Goal: Transaction & Acquisition: Purchase product/service

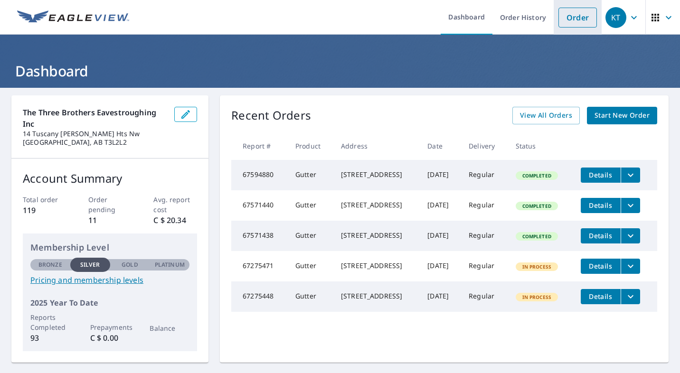
click at [568, 17] on link "Order" at bounding box center [577, 18] width 38 height 20
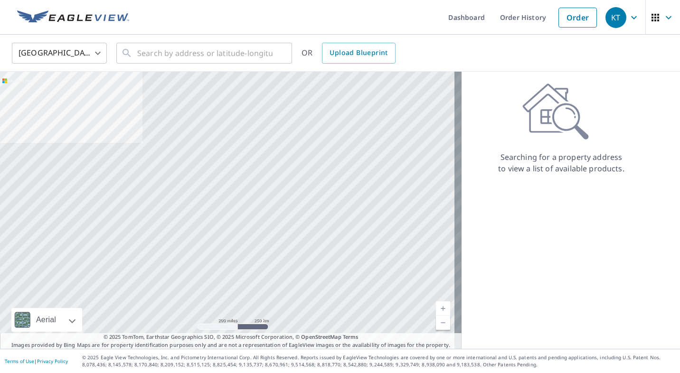
click at [90, 53] on body "KT KT Dashboard Order History Order KT United States US ​ ​ OR Upload Blueprint…" at bounding box center [340, 186] width 680 height 373
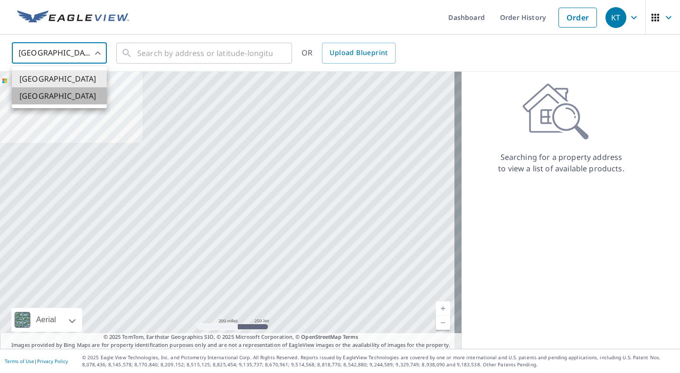
click at [54, 95] on li "[GEOGRAPHIC_DATA]" at bounding box center [59, 95] width 95 height 17
type input "CA"
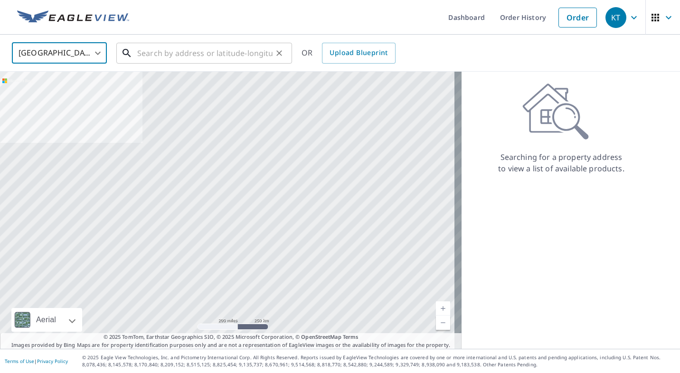
click at [167, 59] on input "text" at bounding box center [204, 53] width 135 height 27
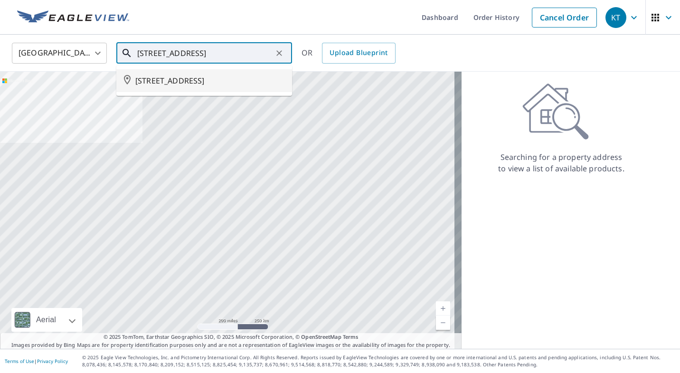
click at [194, 86] on span "[STREET_ADDRESS]" at bounding box center [209, 80] width 149 height 11
type input "[STREET_ADDRESS]"
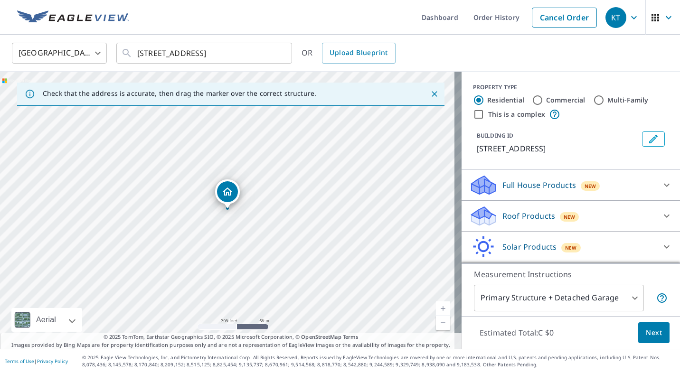
scroll to position [40, 0]
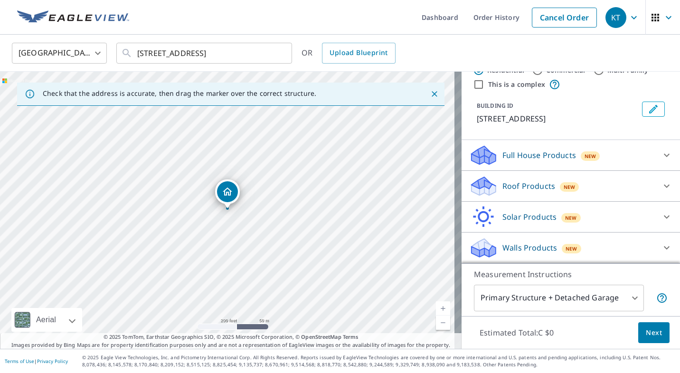
click at [525, 185] on p "Roof Products" at bounding box center [528, 185] width 53 height 11
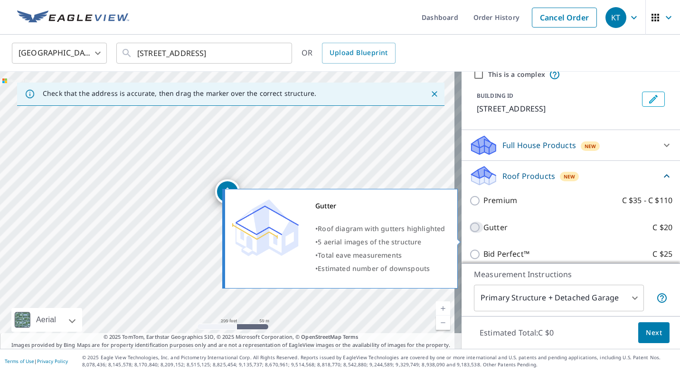
click at [469, 233] on input "Gutter C $20" at bounding box center [476, 227] width 14 height 11
checkbox input "true"
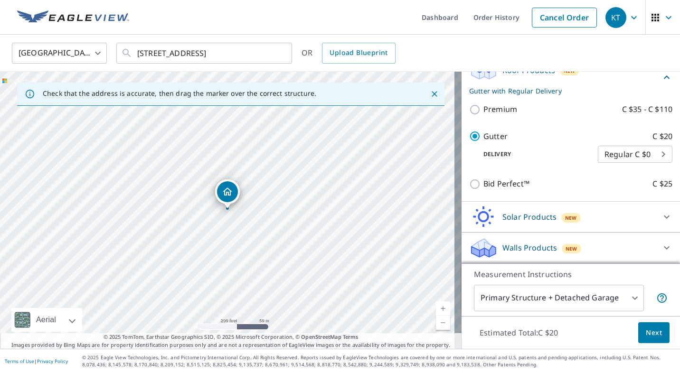
scroll to position [157, 0]
click at [649, 335] on span "Next" at bounding box center [653, 333] width 16 height 12
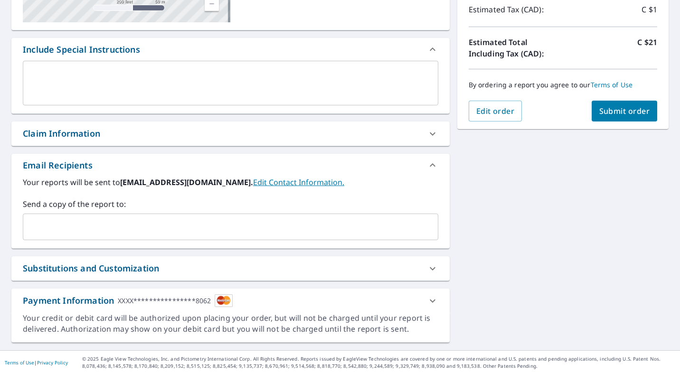
scroll to position [176, 0]
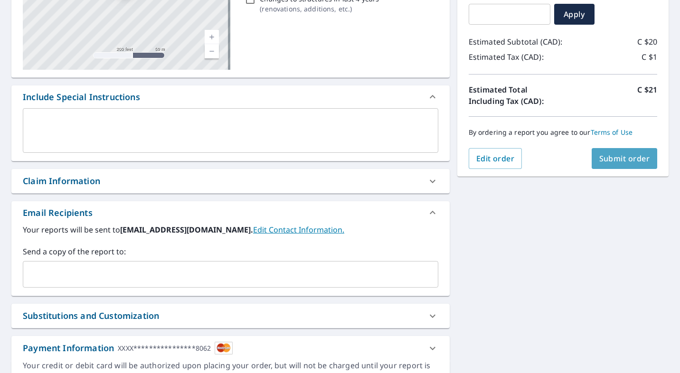
click at [632, 156] on span "Submit order" at bounding box center [624, 158] width 51 height 10
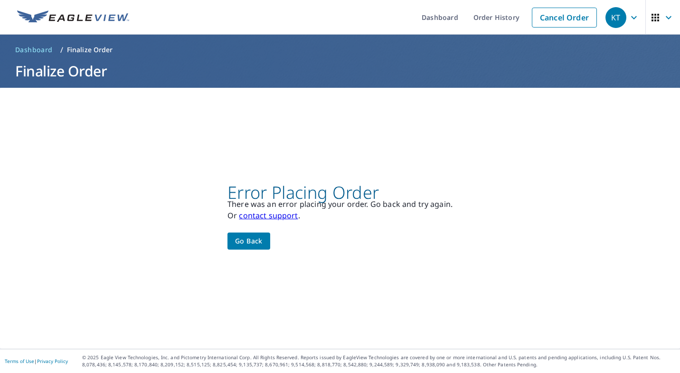
scroll to position [0, 0]
click at [249, 239] on span "Go back" at bounding box center [249, 241] width 28 height 12
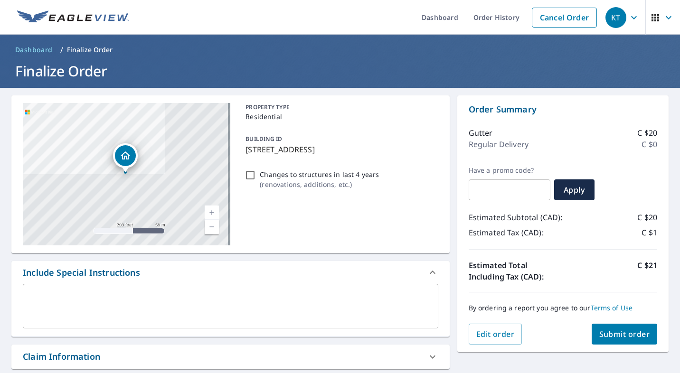
click at [414, 214] on div "PROPERTY TYPE Residential BUILDING ID [STREET_ADDRESS] Changes to structures in…" at bounding box center [340, 174] width 196 height 142
click at [413, 212] on div "PROPERTY TYPE Residential BUILDING ID [STREET_ADDRESS] Changes to structures in…" at bounding box center [340, 174] width 196 height 142
click at [414, 207] on div "PROPERTY TYPE Residential BUILDING ID [STREET_ADDRESS] Changes to structures in…" at bounding box center [340, 174] width 196 height 142
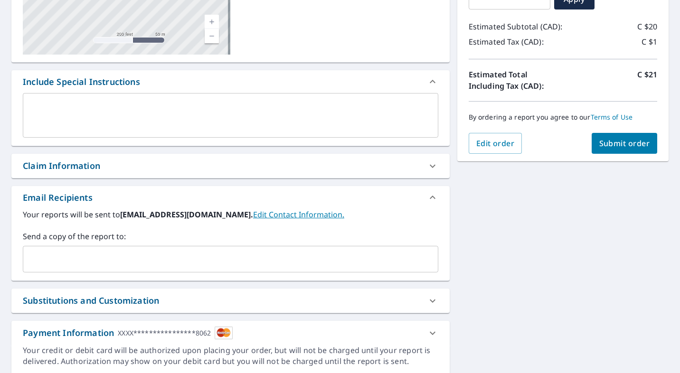
scroll to position [176, 0]
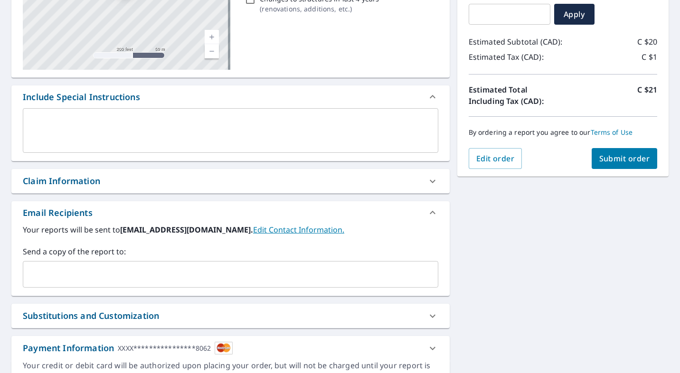
click at [628, 157] on span "Submit order" at bounding box center [624, 158] width 51 height 10
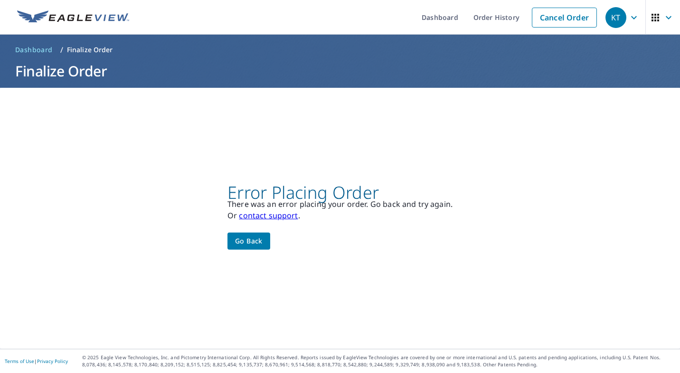
scroll to position [0, 0]
click at [289, 219] on link "contact support" at bounding box center [268, 215] width 59 height 10
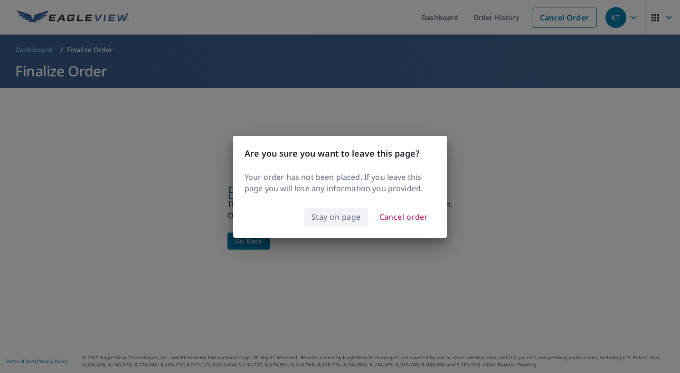
click at [340, 221] on span "Stay on page" at bounding box center [335, 216] width 49 height 13
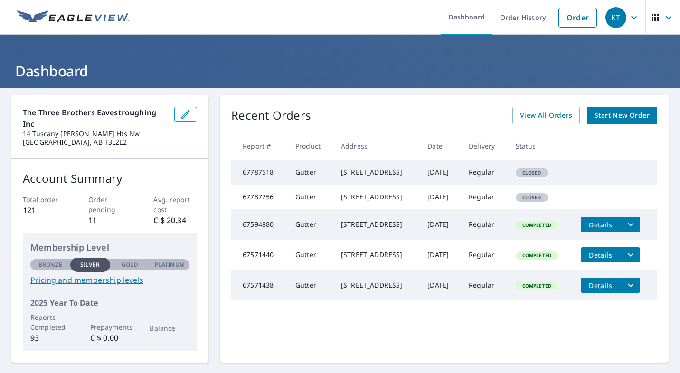
click at [540, 176] on span "Closed" at bounding box center [531, 172] width 30 height 7
click at [382, 171] on div "[STREET_ADDRESS]" at bounding box center [376, 172] width 71 height 9
click at [567, 171] on td "Closed" at bounding box center [540, 172] width 65 height 25
click at [547, 176] on span "Closed" at bounding box center [531, 172] width 30 height 7
drag, startPoint x: 363, startPoint y: 179, endPoint x: 608, endPoint y: 169, distance: 244.6
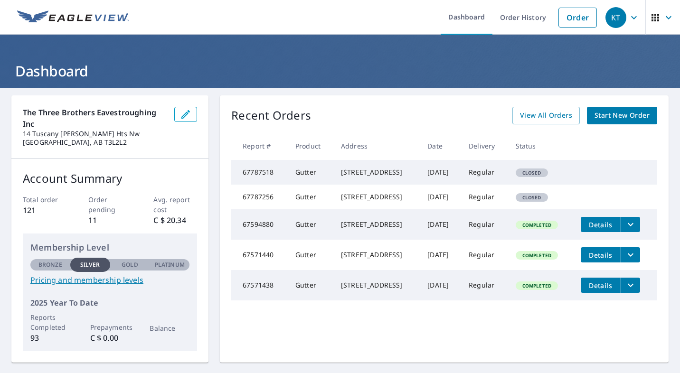
click at [608, 169] on td at bounding box center [615, 167] width 84 height 15
drag, startPoint x: 539, startPoint y: 176, endPoint x: 596, endPoint y: 153, distance: 61.8
click at [596, 153] on th at bounding box center [615, 146] width 84 height 28
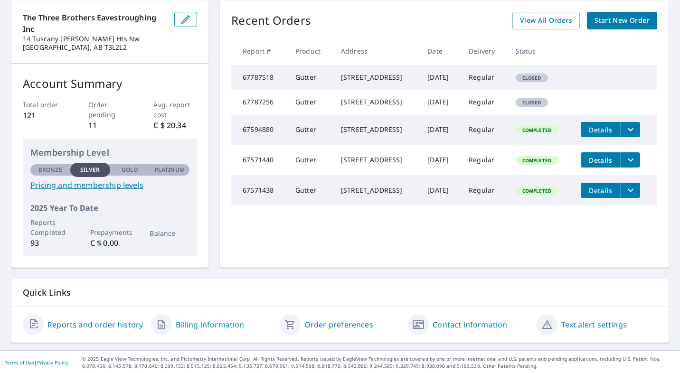
click at [458, 324] on link "Contact information" at bounding box center [469, 324] width 75 height 11
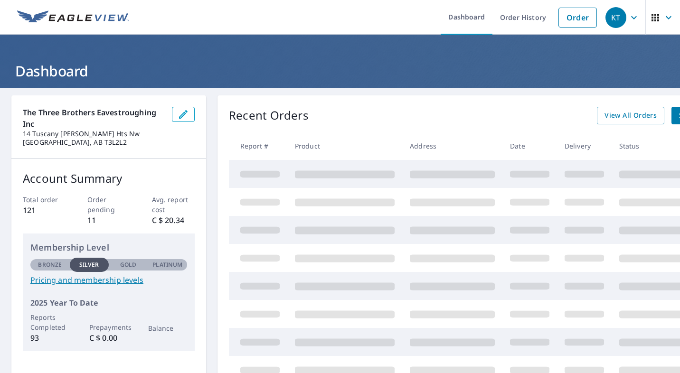
click at [383, 117] on div "Recent Orders View All Orders Start New Order" at bounding box center [485, 116] width 512 height 18
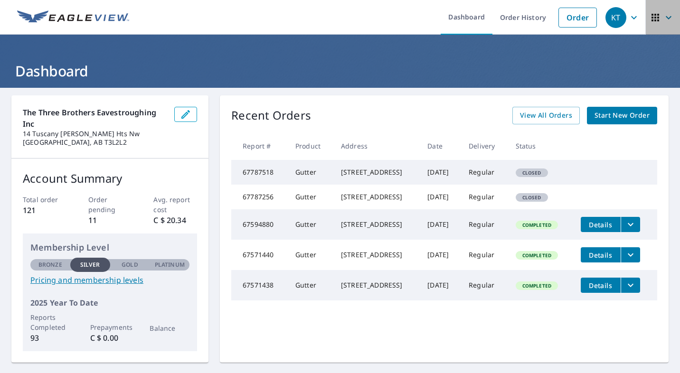
click at [649, 19] on icon "button" at bounding box center [654, 17] width 11 height 11
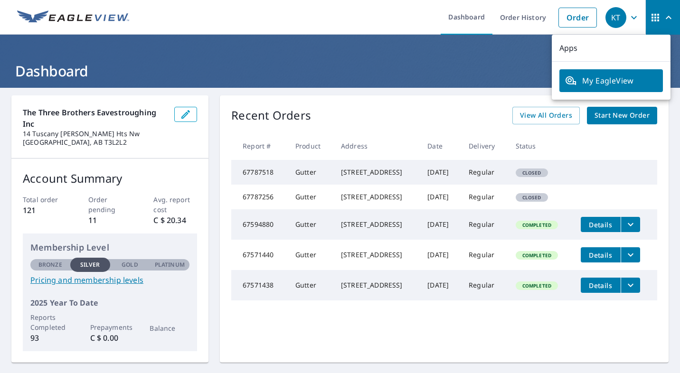
click at [635, 144] on th at bounding box center [615, 146] width 84 height 28
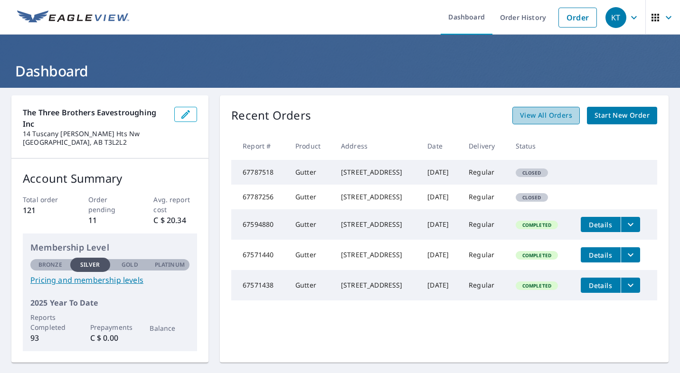
click at [541, 118] on span "View All Orders" at bounding box center [546, 116] width 52 height 12
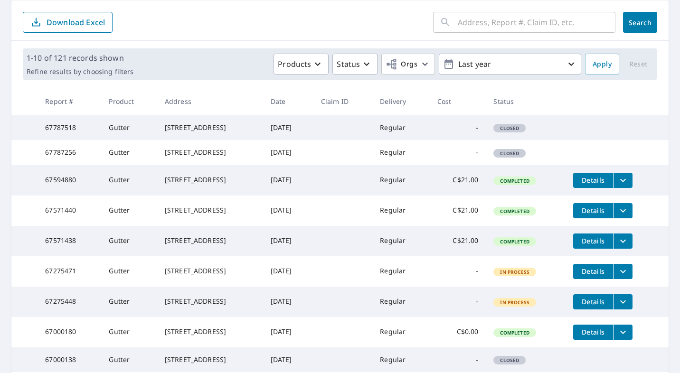
scroll to position [47, 0]
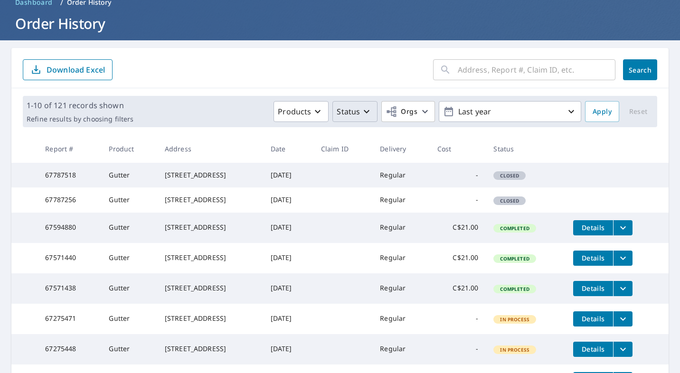
click at [361, 110] on icon "button" at bounding box center [366, 111] width 11 height 11
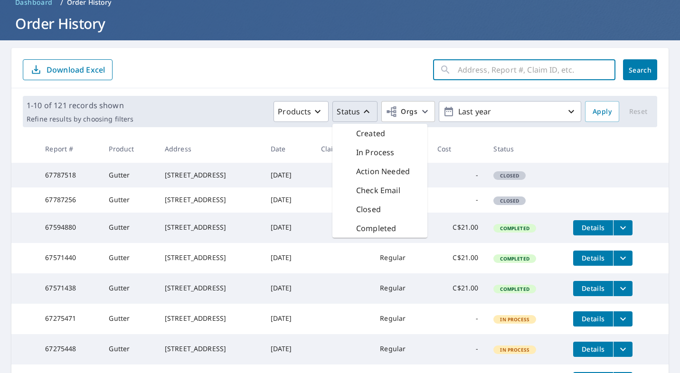
click at [557, 70] on input "text" at bounding box center [536, 69] width 158 height 27
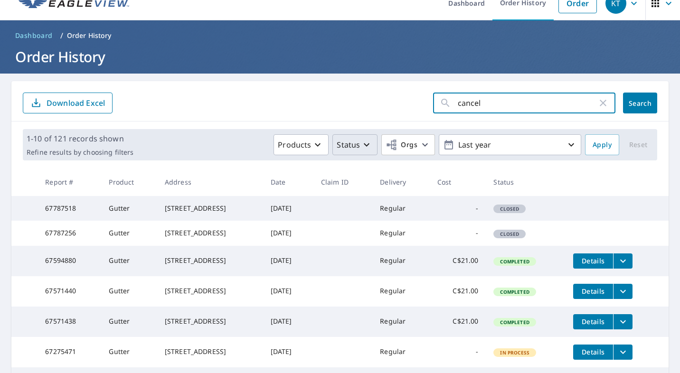
scroll to position [0, 0]
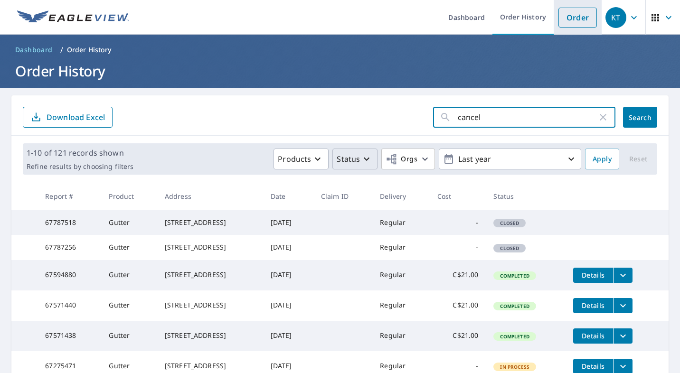
type input "cancel"
click at [578, 16] on link "Order" at bounding box center [577, 18] width 38 height 20
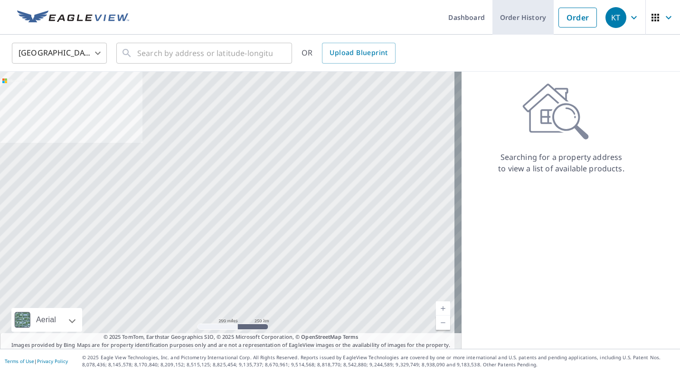
click at [532, 15] on link "Order History" at bounding box center [522, 17] width 61 height 35
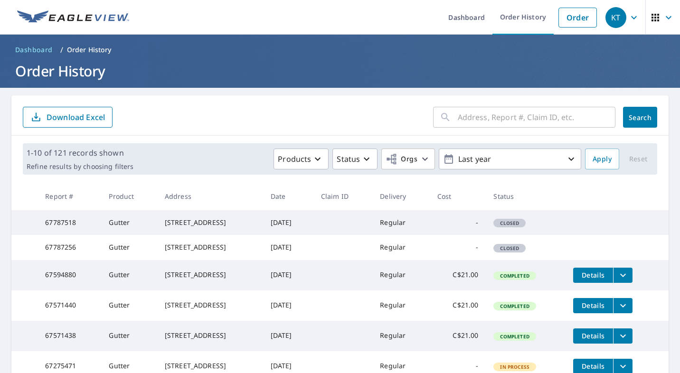
click at [665, 16] on icon "button" at bounding box center [668, 17] width 6 height 3
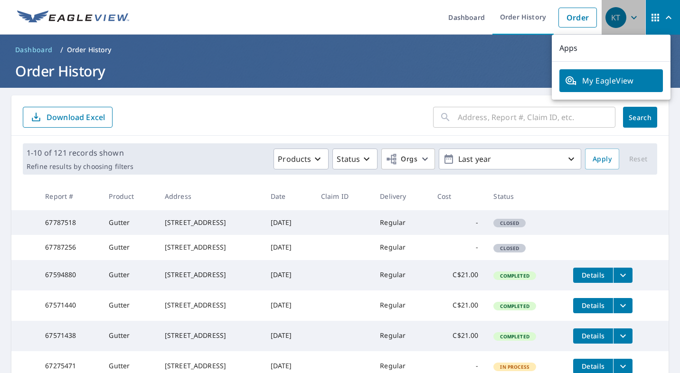
click at [629, 20] on icon "button" at bounding box center [633, 17] width 11 height 11
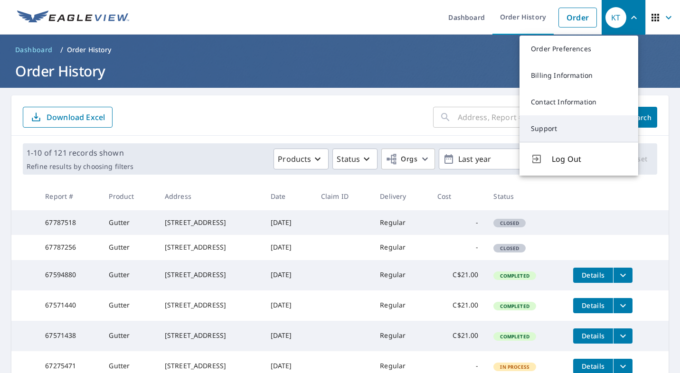
click at [550, 122] on link "Support" at bounding box center [578, 128] width 119 height 27
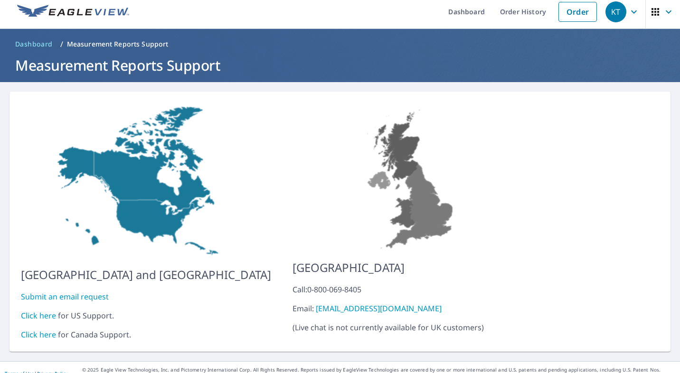
scroll to position [10, 0]
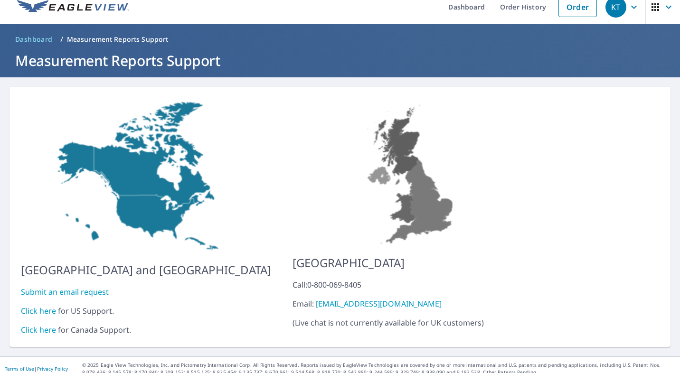
click at [43, 325] on link "Click here" at bounding box center [38, 330] width 35 height 10
click at [573, 7] on link "Order" at bounding box center [577, 7] width 38 height 20
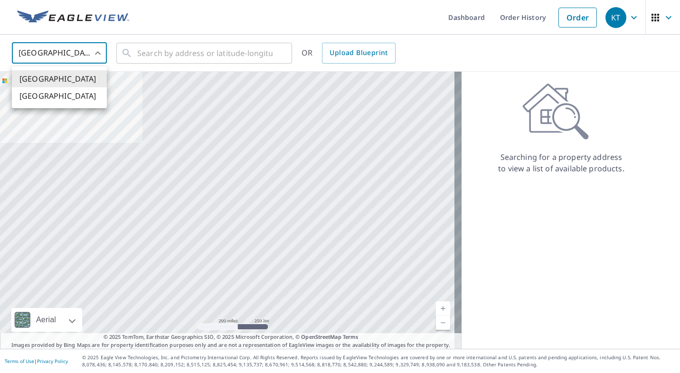
click at [88, 54] on body "KT KT Dashboard Order History Order KT United States US ​ ​ OR Upload Blueprint…" at bounding box center [340, 186] width 680 height 373
click at [47, 99] on li "[GEOGRAPHIC_DATA]" at bounding box center [59, 95] width 95 height 17
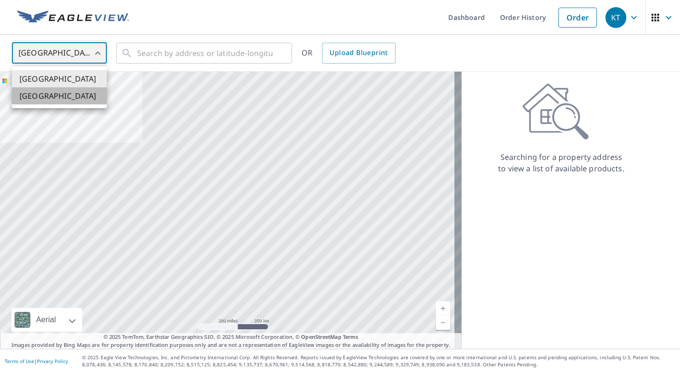
type input "CA"
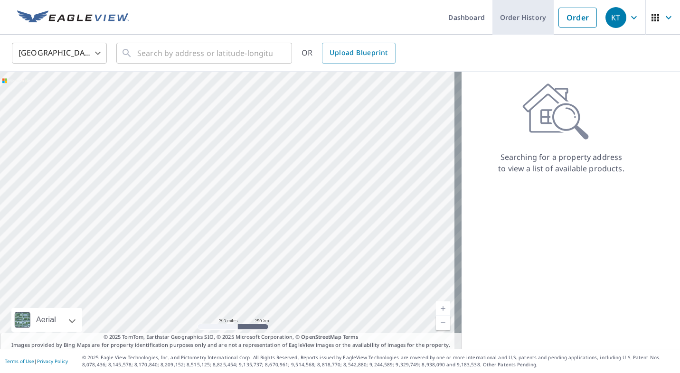
click at [515, 17] on link "Order History" at bounding box center [522, 17] width 61 height 35
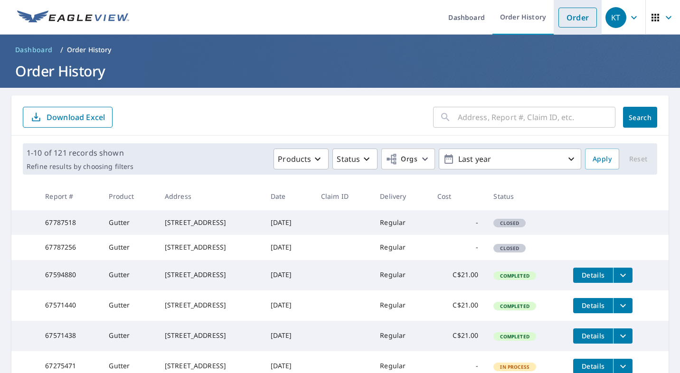
click at [569, 17] on link "Order" at bounding box center [577, 18] width 38 height 20
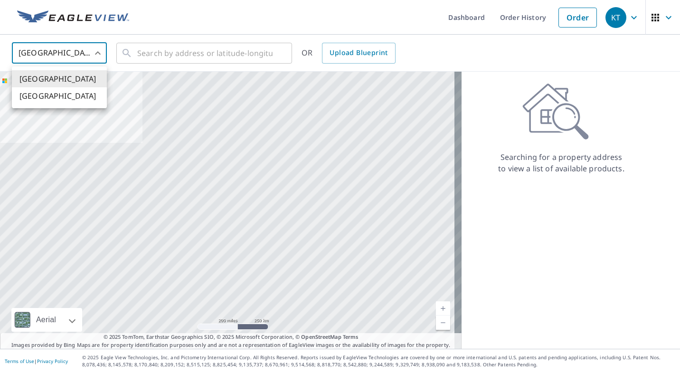
drag, startPoint x: 98, startPoint y: 48, endPoint x: 91, endPoint y: 53, distance: 8.3
click at [98, 49] on body "KT KT Dashboard Order History Order KT United States US ​ ​ OR Upload Blueprint…" at bounding box center [340, 186] width 680 height 373
click at [53, 99] on li "[GEOGRAPHIC_DATA]" at bounding box center [59, 95] width 95 height 17
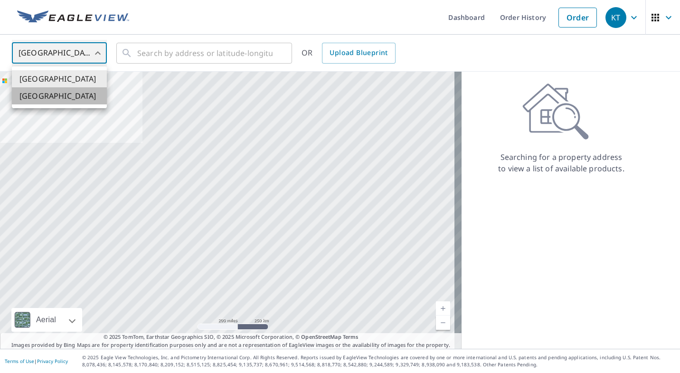
type input "CA"
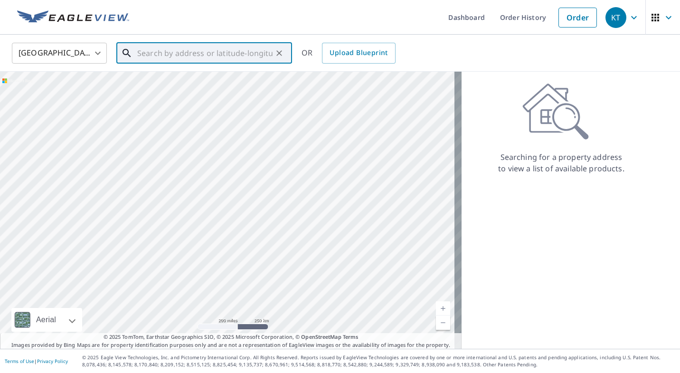
click at [140, 49] on input "text" at bounding box center [204, 53] width 135 height 27
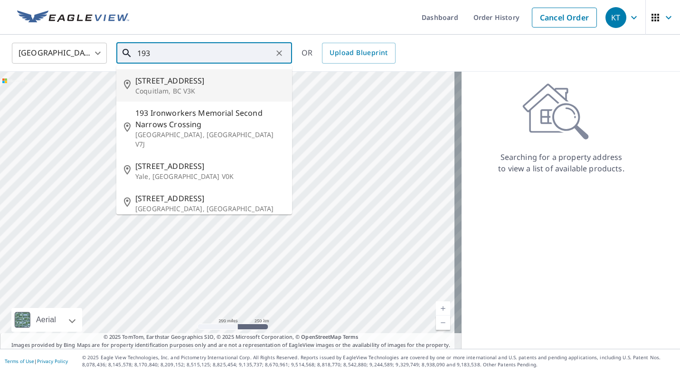
type input "193"
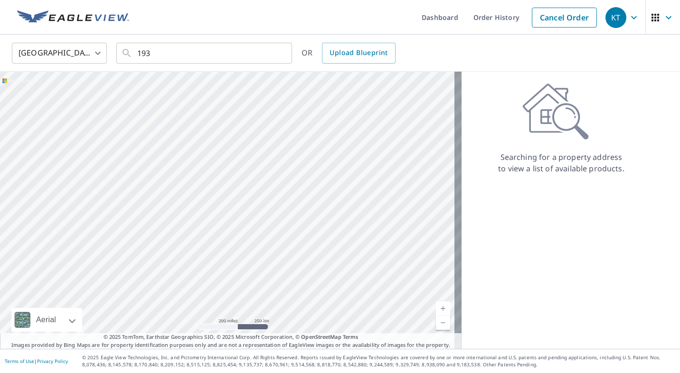
click at [377, 15] on ul "Dashboard Order History Cancel Order" at bounding box center [368, 17] width 466 height 35
